Goal: Information Seeking & Learning: Learn about a topic

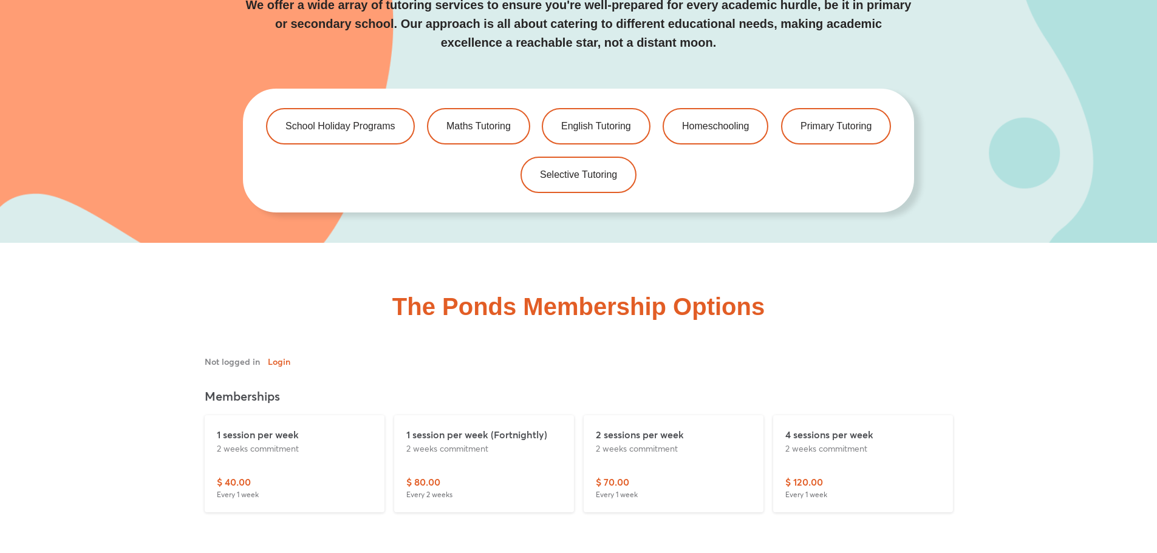
scroll to position [2713, 0]
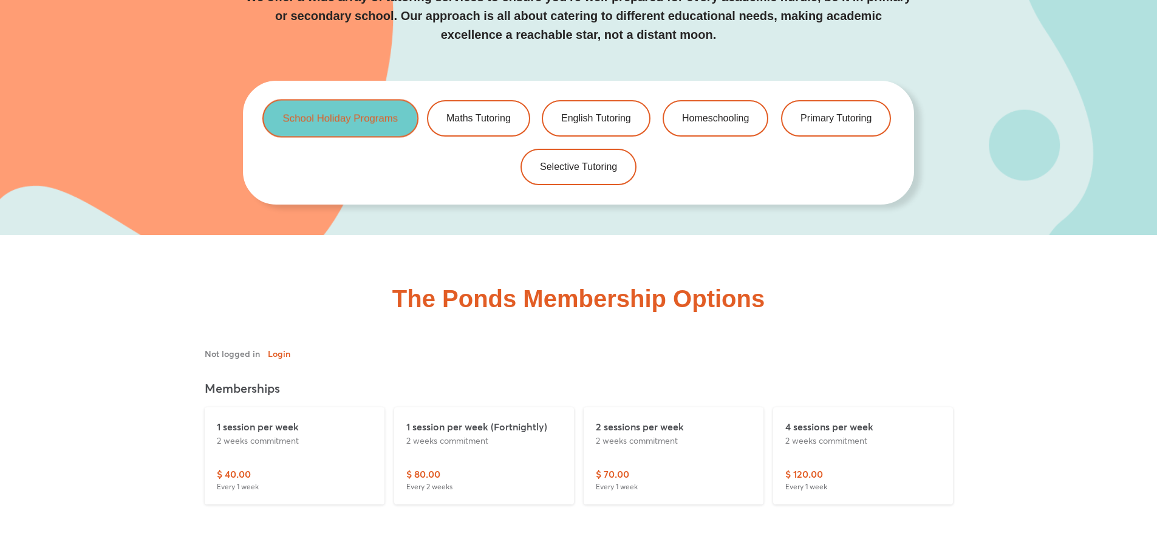
click at [334, 116] on span "School Holiday Programs" at bounding box center [340, 118] width 115 height 10
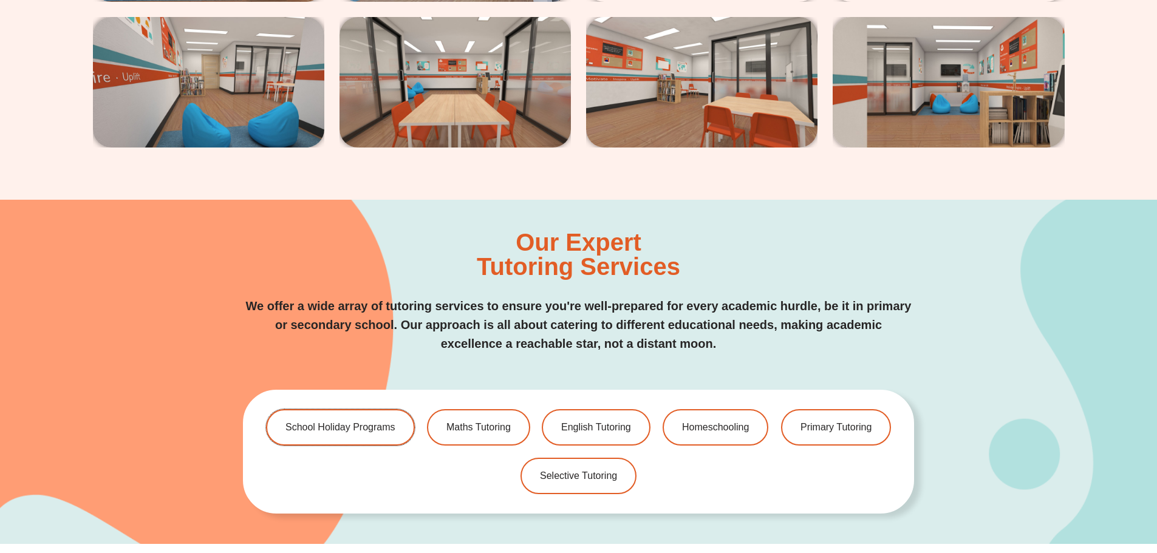
scroll to position [2490, 0]
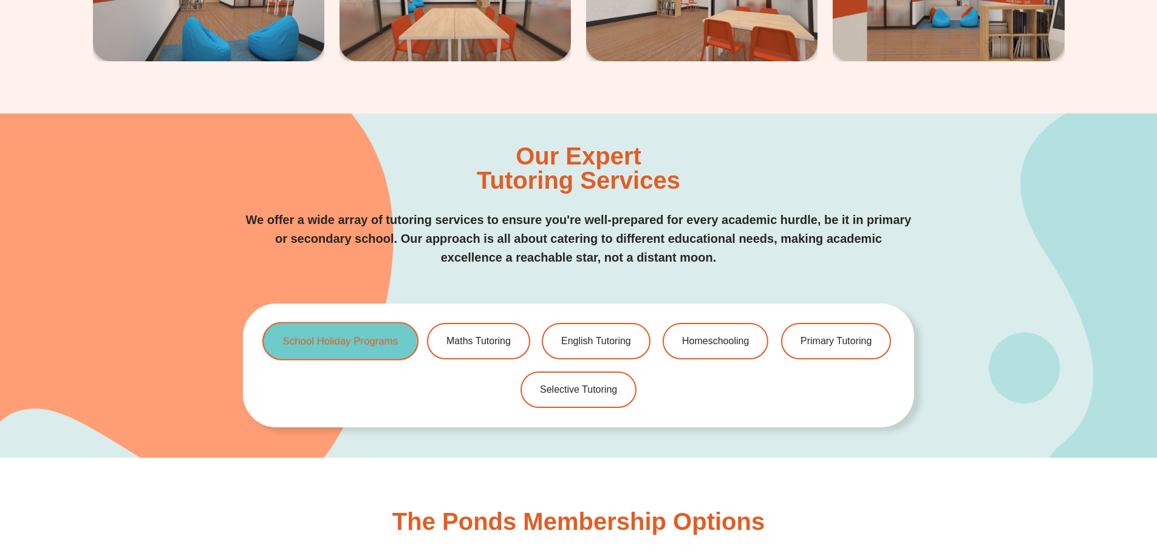
click at [358, 335] on link "School Holiday Programs" at bounding box center [340, 341] width 156 height 38
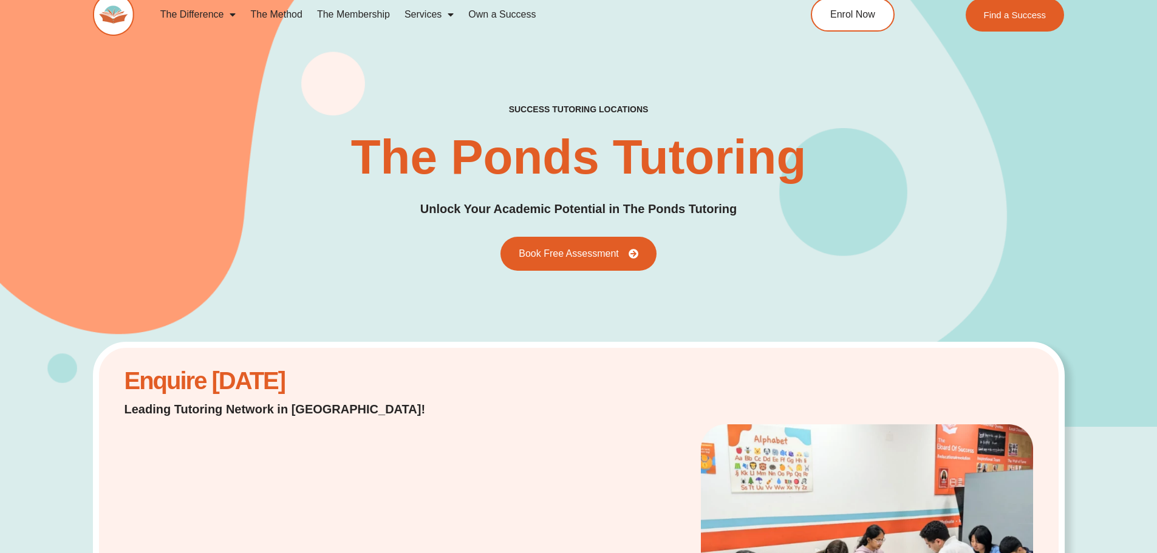
scroll to position [0, 0]
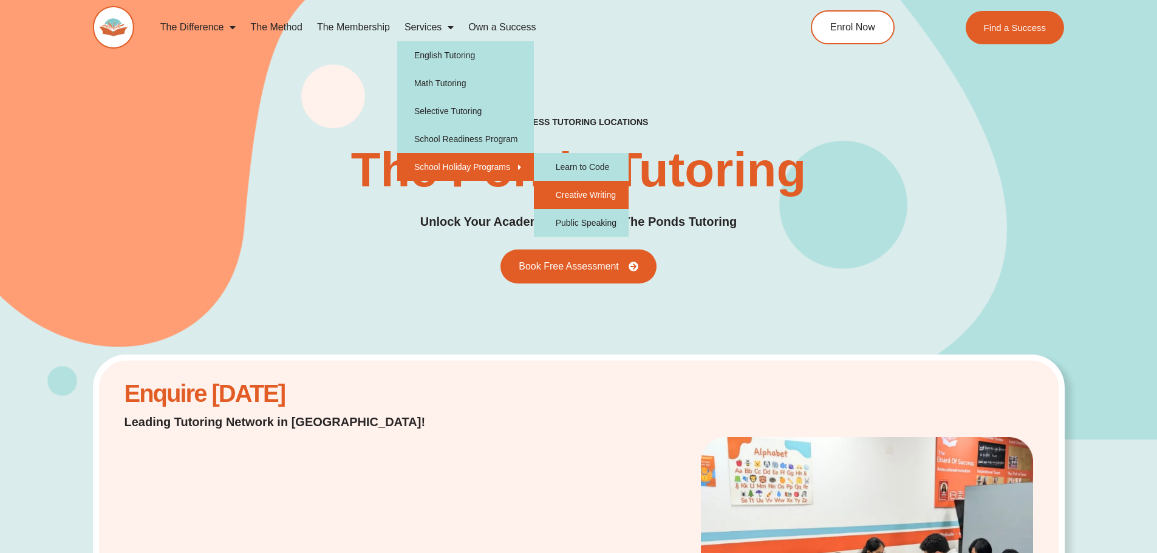
click at [603, 199] on link "Creative Writing" at bounding box center [581, 195] width 95 height 28
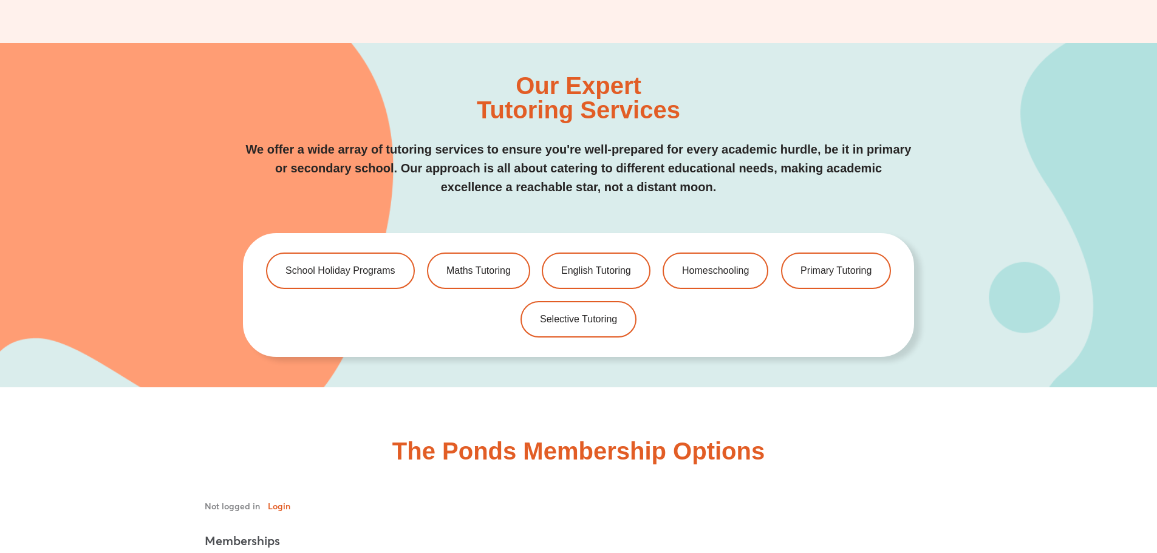
scroll to position [2713, 0]
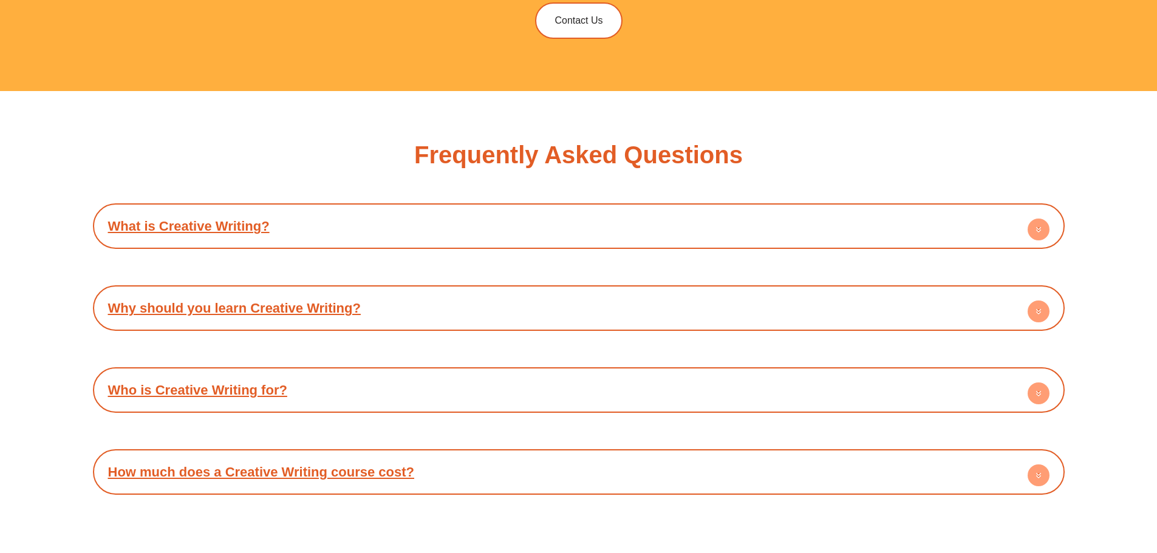
scroll to position [2612, 0]
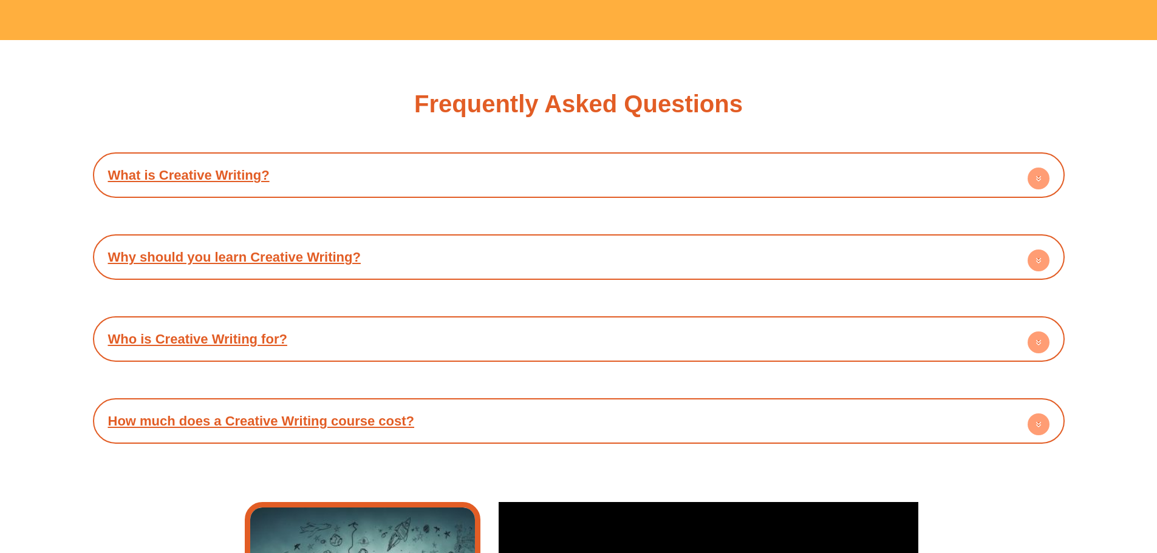
click at [488, 332] on h4 "Who is Creative Writing for?" at bounding box center [579, 338] width 960 height 33
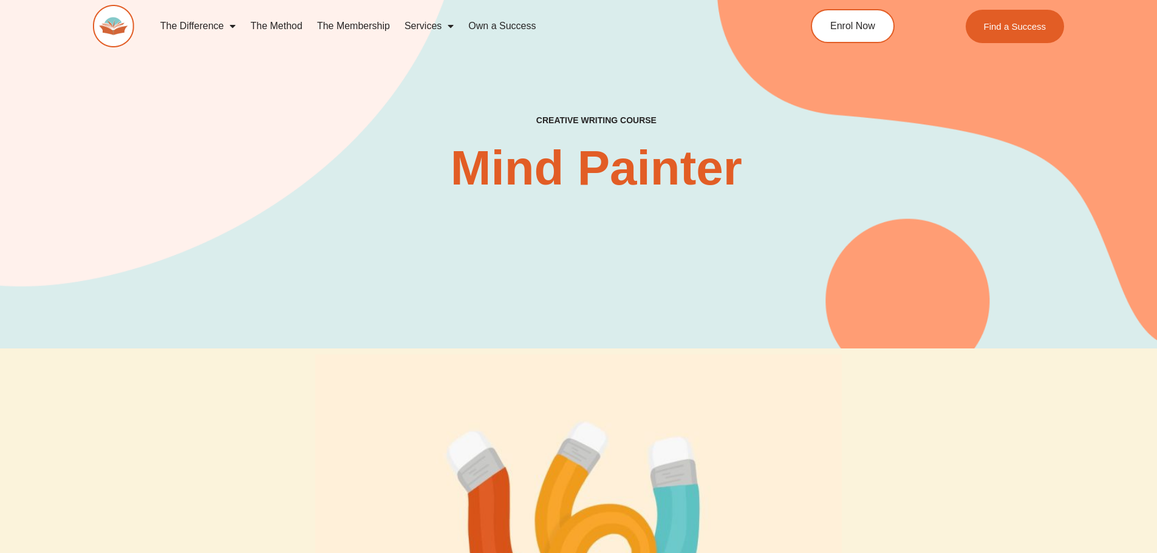
scroll to position [0, 0]
